Goal: Transaction & Acquisition: Purchase product/service

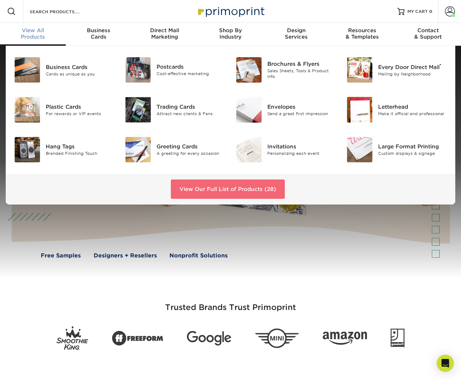
click at [211, 189] on link "View Our Full List of Products (28)" at bounding box center [228, 189] width 114 height 19
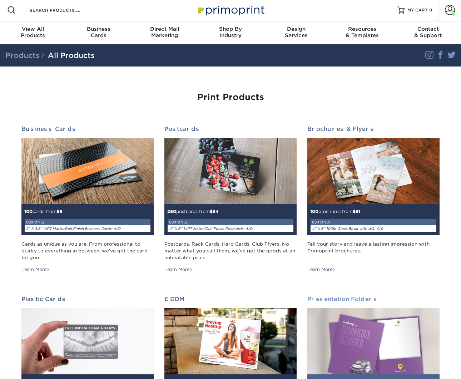
scroll to position [2, 0]
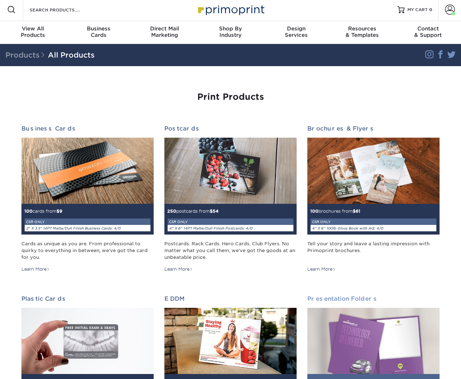
click at [367, 351] on img at bounding box center [374, 341] width 132 height 66
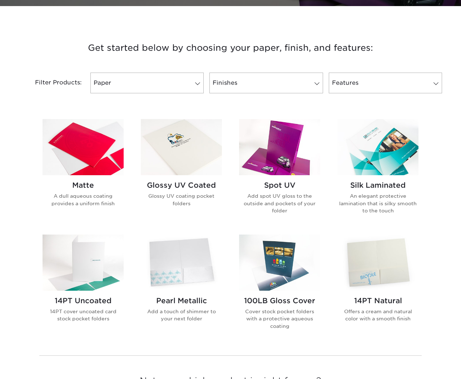
scroll to position [350, 0]
